Goal: Task Accomplishment & Management: Complete application form

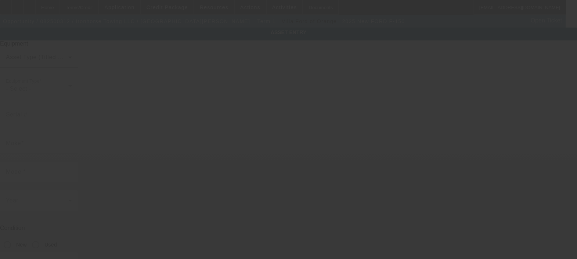
type input "[US_VEHICLE_IDENTIFICATION_NUMBER]"
type input "FORD"
type input "F-150"
radio input "true"
type textarea "Outfitted F-150 to be a more versatile tow truck"
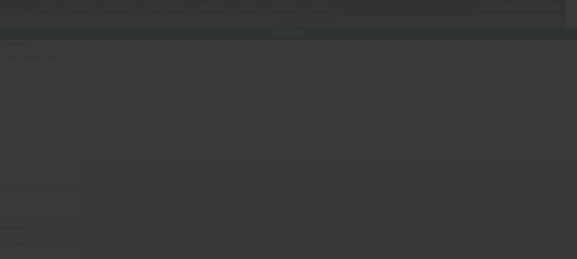
type input "[STREET_ADDRESS][PERSON_NAME]"
type input "[GEOGRAPHIC_DATA]"
type input "90620"
type input "Orange"
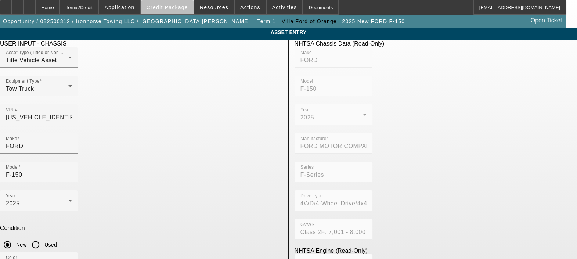
click at [188, 10] on span at bounding box center [167, 8] width 53 height 18
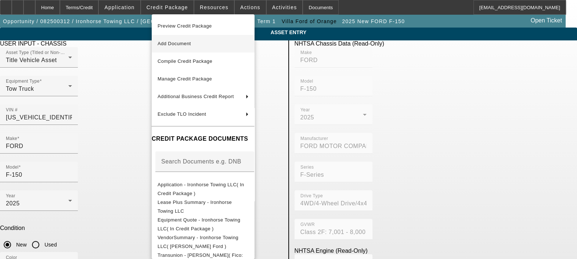
click at [188, 40] on span "Add Document" at bounding box center [203, 43] width 91 height 9
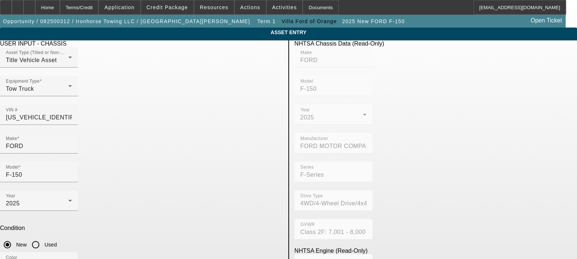
click at [544, 90] on app-asset-collateral-manage "ASSET ENTRY Delete asset USER INPUT - CHASSIS Asset Type (Titled or Non-Titled)…" at bounding box center [288, 231] width 577 height 407
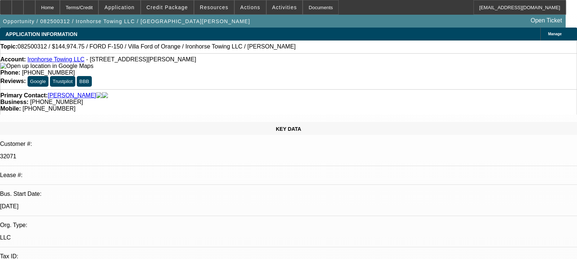
select select "0"
select select "0.1"
select select "1"
select select "4"
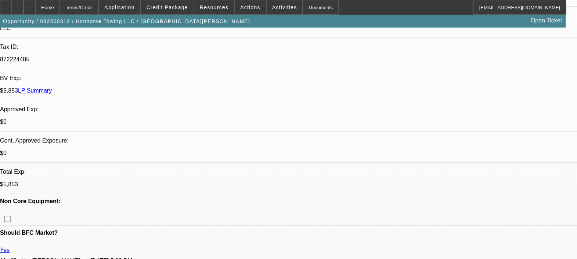
scroll to position [216, 0]
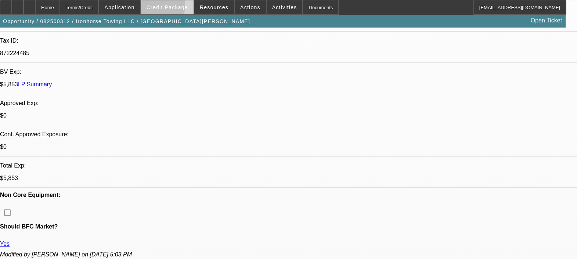
click at [158, 7] on span "Credit Package" at bounding box center [168, 7] width 42 height 6
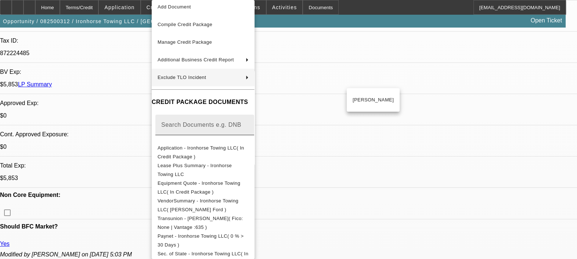
scroll to position [27, 0]
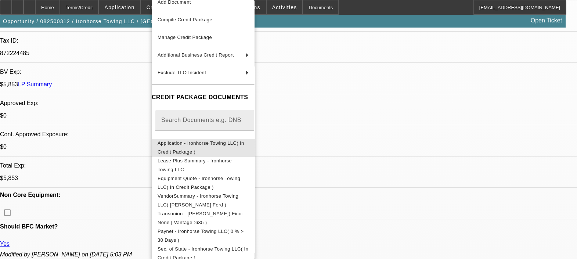
click at [226, 143] on span "Application - Ironhorse Towing LLC( In Credit Package )" at bounding box center [201, 147] width 87 height 14
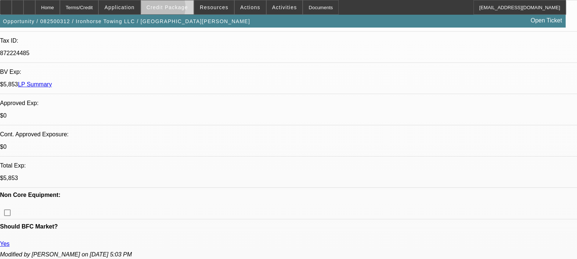
click at [167, 9] on span "Credit Package" at bounding box center [168, 7] width 42 height 6
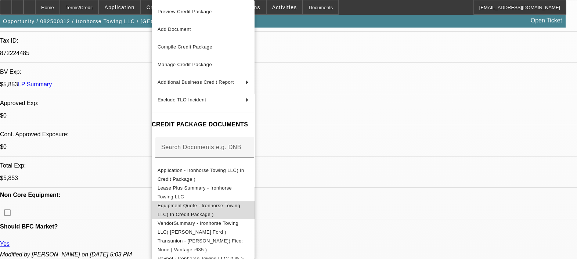
click at [229, 211] on span "Equipment Quote - Ironhorse Towing LLC( In Credit Package )" at bounding box center [203, 210] width 91 height 18
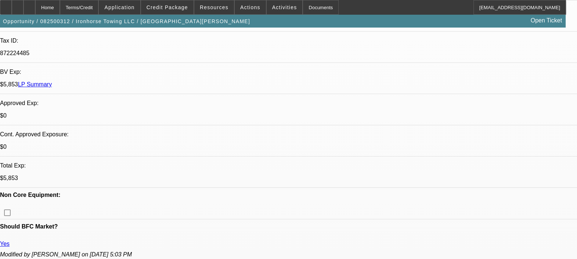
scroll to position [299, 0]
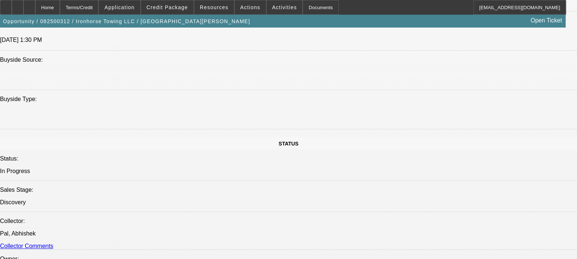
scroll to position [698, 0]
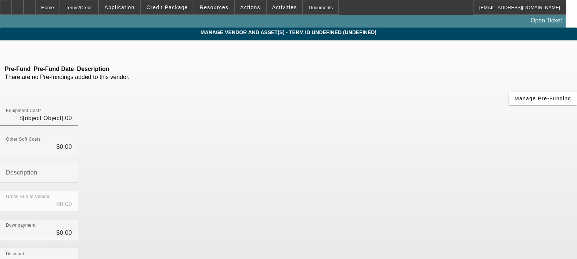
type input "$152,605.00"
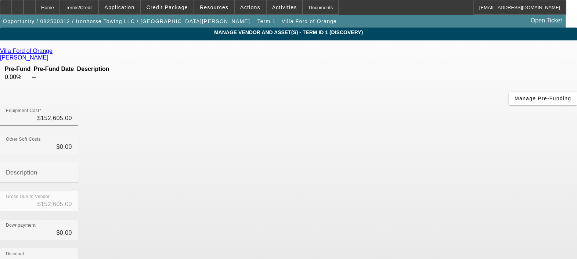
click at [54, 53] on icon at bounding box center [54, 51] width 0 height 6
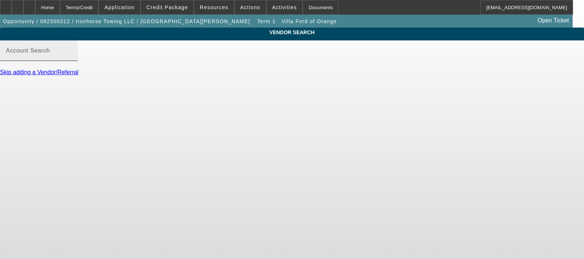
click at [72, 58] on input "Account Search" at bounding box center [39, 53] width 66 height 9
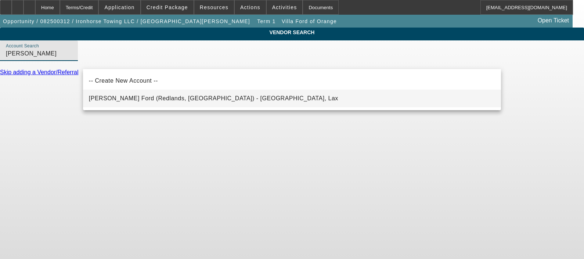
click at [183, 92] on mat-option "Ken Grody Ford (Redlands, CA) - Weerasinghe, Lax" at bounding box center [292, 99] width 418 height 18
type input "Ken Grody Ford (Redlands, CA) - Weerasinghe, Lax"
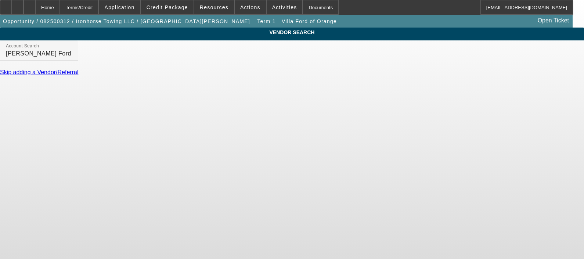
click at [183, 92] on div at bounding box center [292, 129] width 584 height 259
click at [485, 93] on div "Update Vendor" at bounding box center [292, 96] width 584 height 7
click at [39, 93] on link "Update Vendor" at bounding box center [19, 96] width 39 height 6
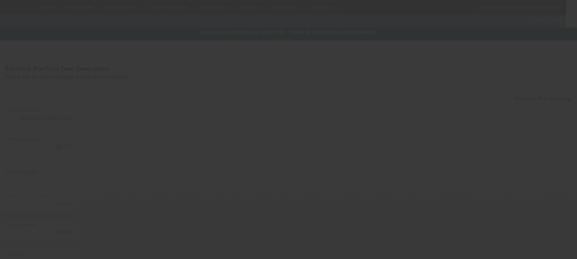
type input "$152,605.00"
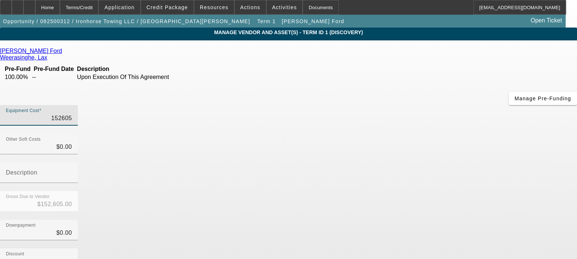
drag, startPoint x: 354, startPoint y: 64, endPoint x: 373, endPoint y: 61, distance: 18.9
click at [72, 114] on input "152605" at bounding box center [39, 118] width 66 height 9
type input "1"
type input "$1.00"
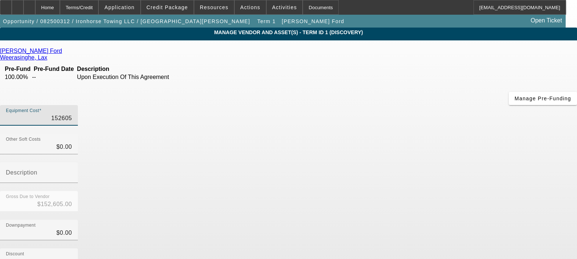
type input "$1.00"
type input "18"
type input "$18.00"
type input "188"
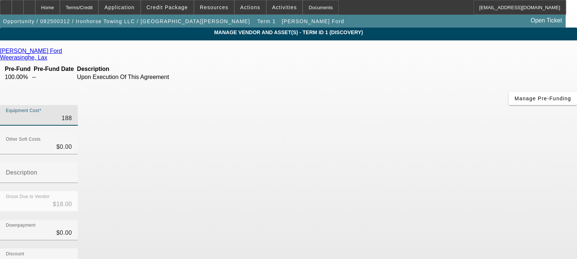
type input "$188.00"
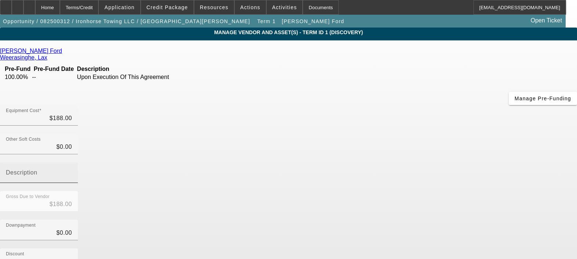
click at [78, 162] on div "Description" at bounding box center [39, 172] width 78 height 21
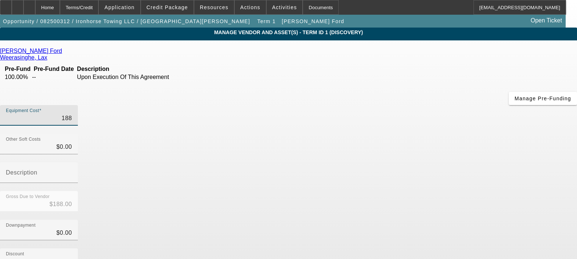
click at [72, 114] on input "188" at bounding box center [39, 118] width 66 height 9
type input "1889"
type input "$1,889.00"
type input "18890"
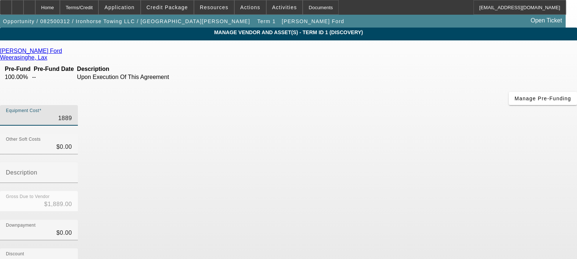
type input "$18,890.00"
type input "188905"
type input "$188,905.00"
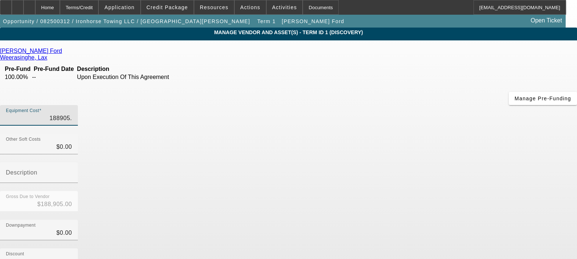
type input "188905.1"
type input "$188,905.10"
type input "188905.19"
type input "$188,905.19"
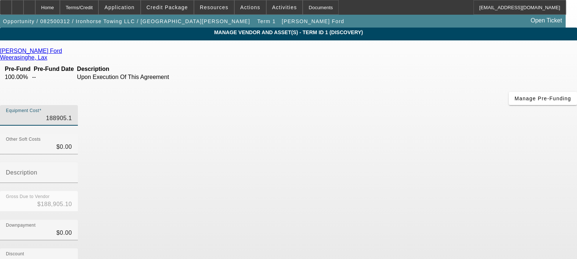
type input "$188,905.19"
drag, startPoint x: 539, startPoint y: 149, endPoint x: 433, endPoint y: 194, distance: 115.0
click at [433, 194] on app-vendor-asset-manage "MANAGE VENDOR AND ASSET(S) - Term ID 1 (Discovery) Remove Vendor Ken Grody Ford…" at bounding box center [288, 225] width 577 height 395
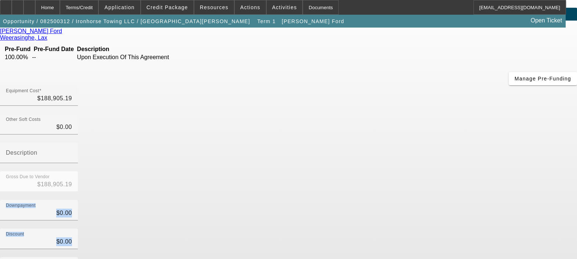
scroll to position [36, 0]
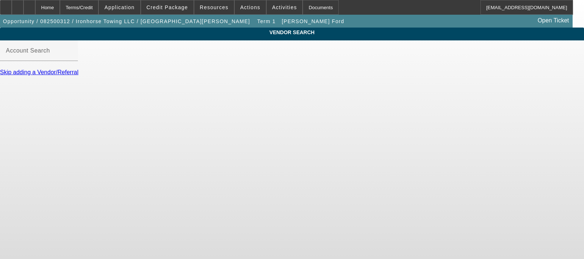
click at [531, 141] on body "Home Terms/Credit Application Credit Package Resources Actions Activities Docum…" at bounding box center [292, 129] width 584 height 259
click at [60, 7] on div "Home" at bounding box center [47, 7] width 25 height 15
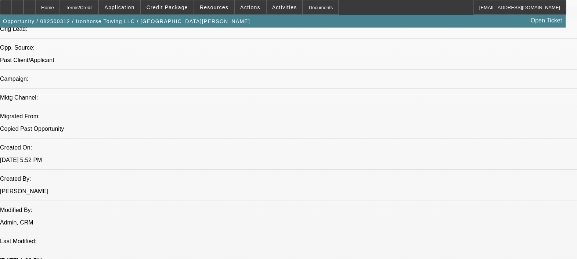
select select "0"
select select "0.1"
select select "4"
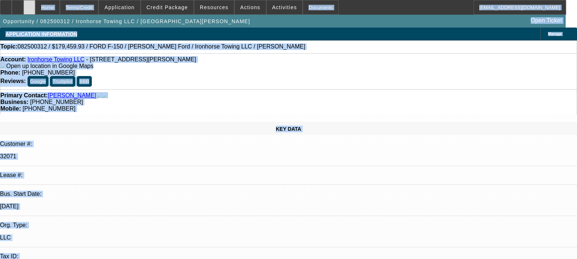
drag, startPoint x: 267, startPoint y: 167, endPoint x: 40, endPoint y: 6, distance: 278.2
click at [35, 6] on div at bounding box center [30, 7] width 12 height 15
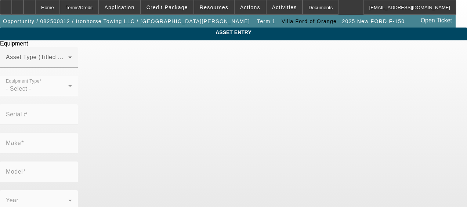
type input "[US_VEHICLE_IDENTIFICATION_NUMBER]"
type input "FORD"
type input "F-150"
radio input "true"
type textarea "Outfitted F-150 to be a more versatile tow truck"
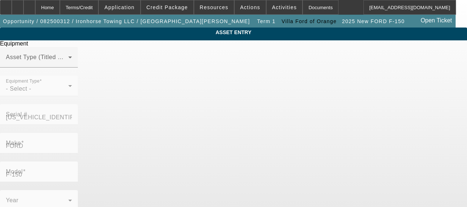
type input "7488 Knott Ave"
type input "Buena Park"
type input "90620"
type input "Orange"
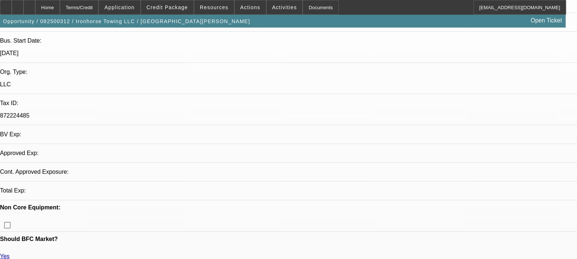
select select "0"
select select "0.1"
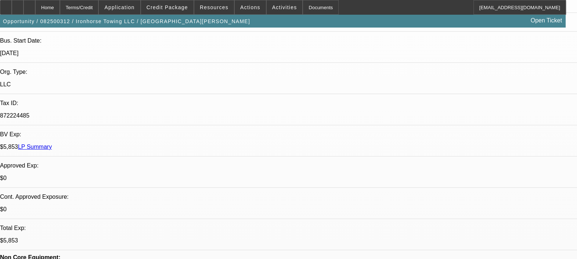
select select "1"
select select "4"
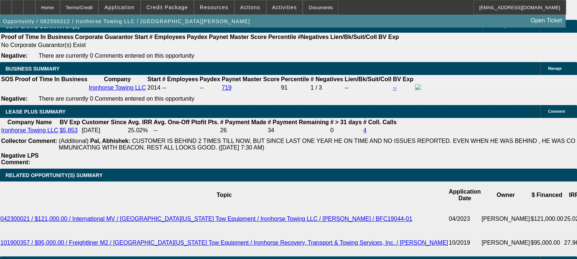
scroll to position [1239, 0]
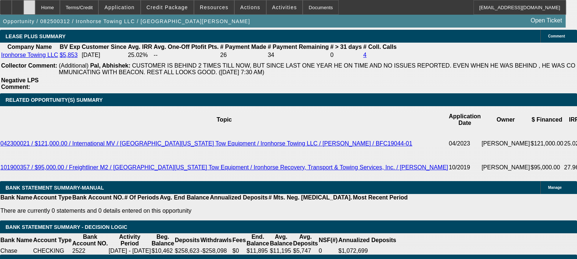
click at [29, 5] on icon at bounding box center [29, 5] width 0 height 0
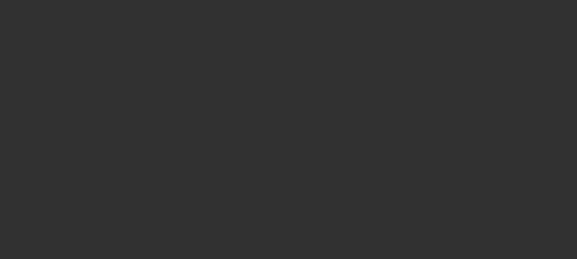
select select "0"
select select "0.1"
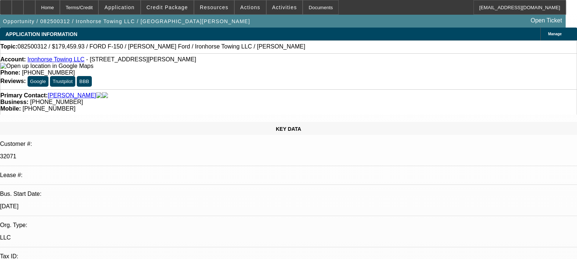
select select "1"
select select "4"
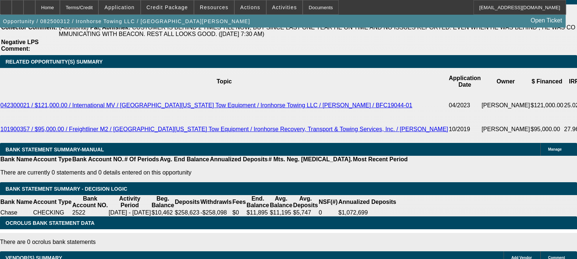
scroll to position [1277, 0]
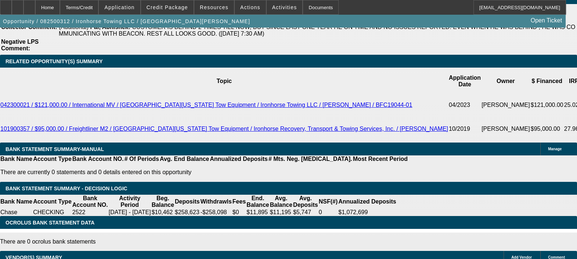
click at [35, 1] on div at bounding box center [30, 7] width 12 height 15
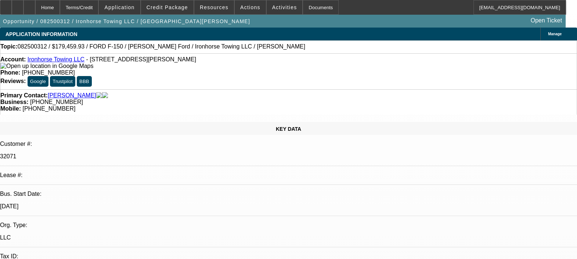
select select "0"
select select "0.1"
select select "1"
select select "4"
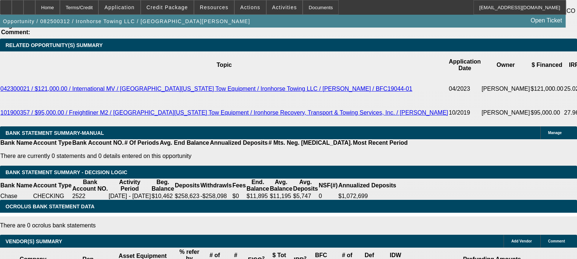
scroll to position [1289, 0]
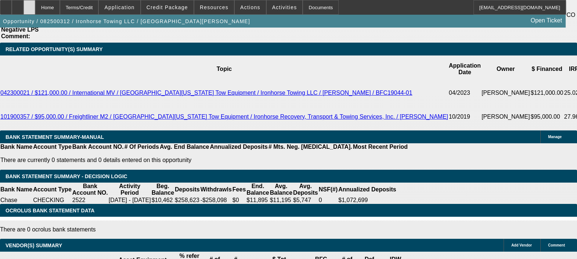
click at [35, 3] on div at bounding box center [30, 7] width 12 height 15
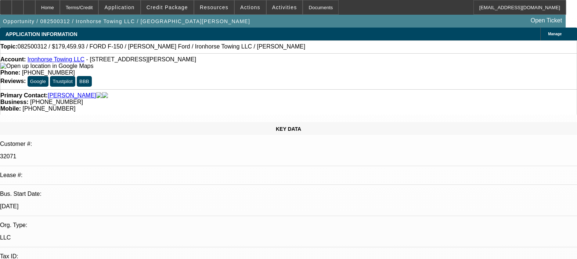
select select "0"
select select "0.1"
select select "1"
select select "4"
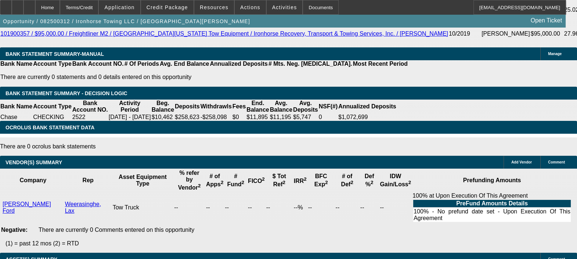
scroll to position [1373, 0]
